Goal: Transaction & Acquisition: Obtain resource

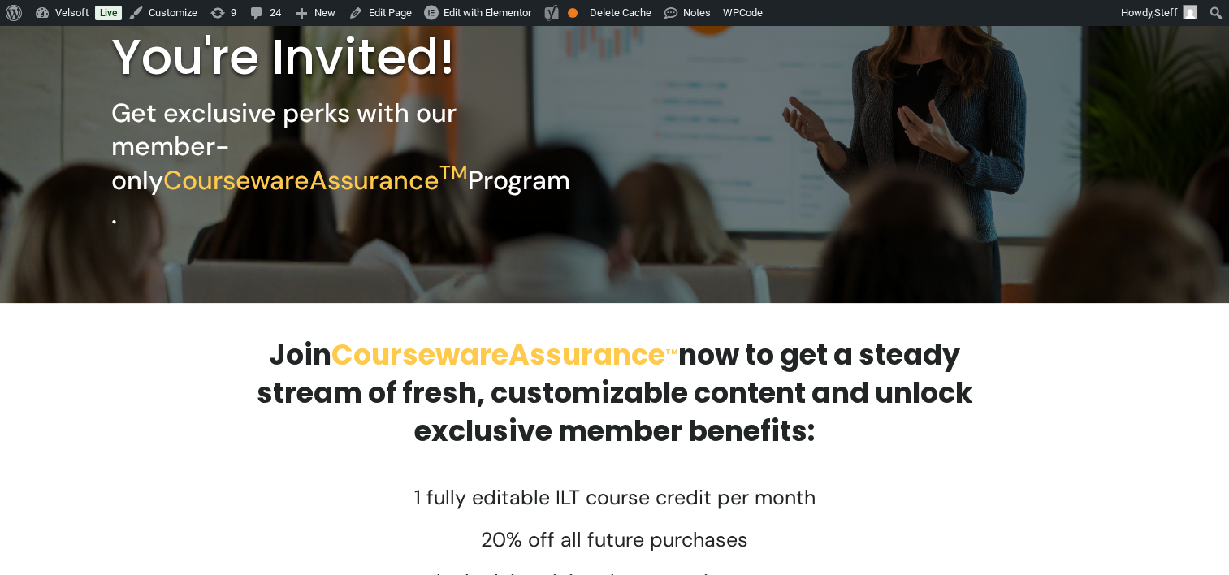
scroll to position [487, 0]
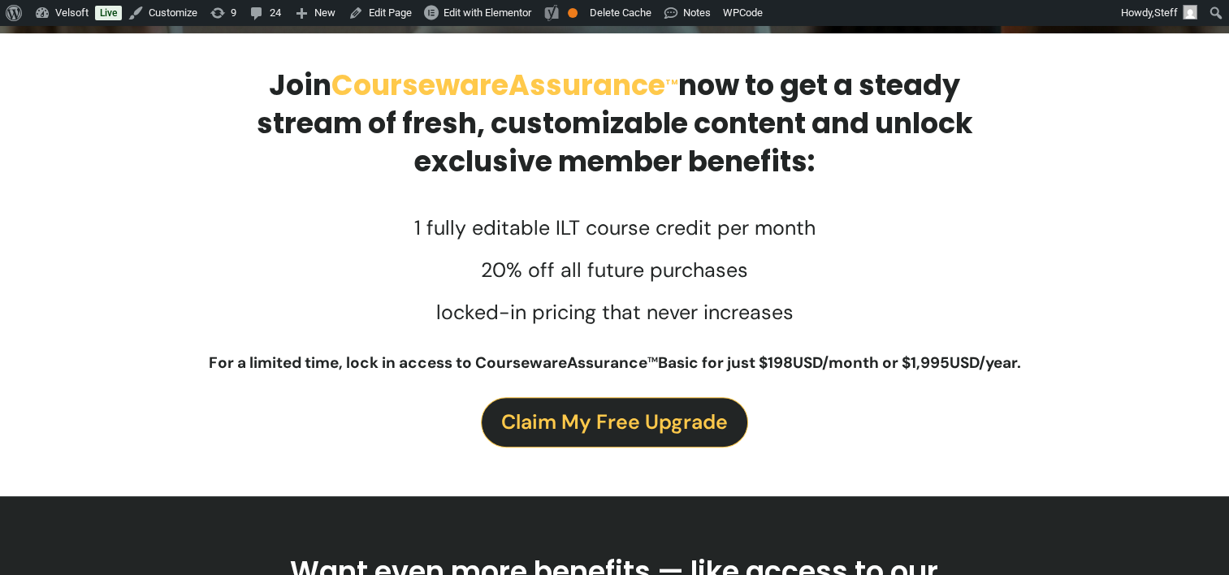
drag, startPoint x: 607, startPoint y: 488, endPoint x: 611, endPoint y: 469, distance: 19.1
click at [607, 488] on div at bounding box center [615, 476] width 926 height 41
click at [619, 431] on span "Claim My Free Upgrade" at bounding box center [614, 422] width 227 height 32
